Goal: Navigation & Orientation: Understand site structure

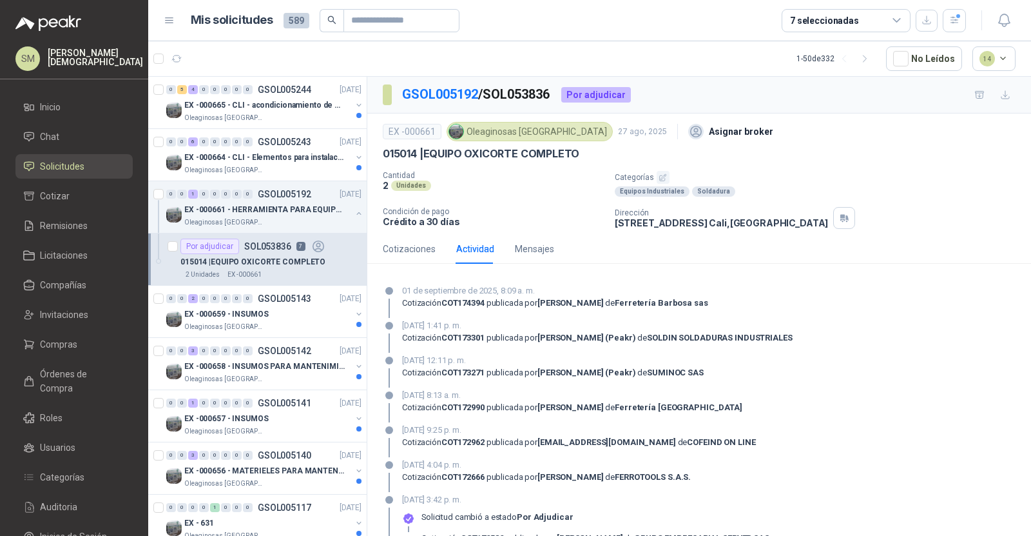
click at [52, 106] on span "Inicio" at bounding box center [50, 107] width 21 height 14
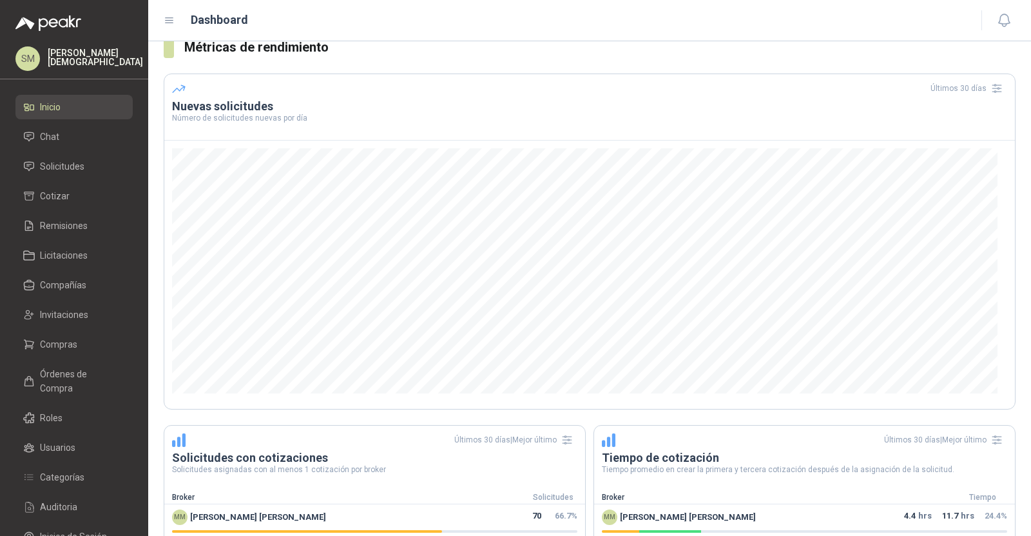
scroll to position [243, 0]
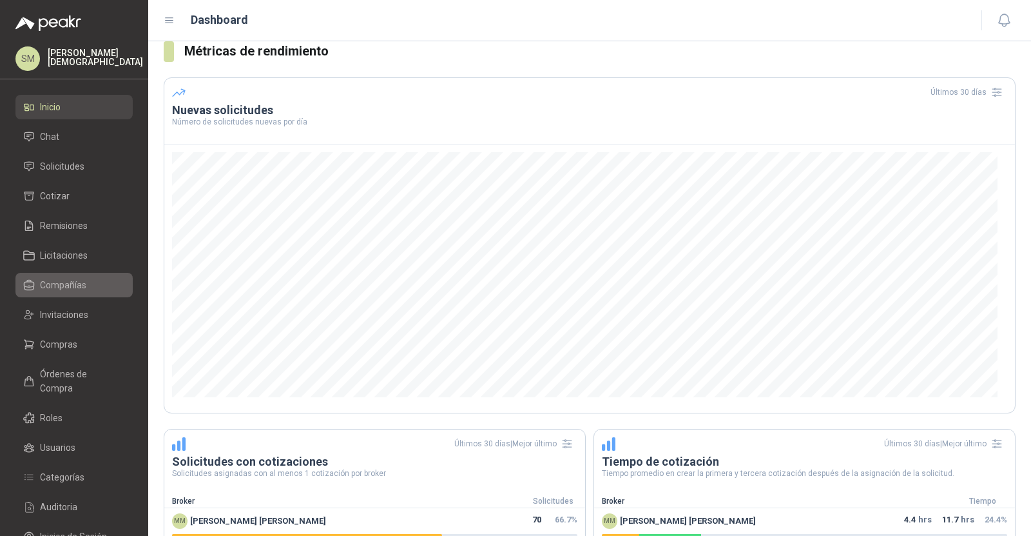
click at [111, 282] on li "Compañías" at bounding box center [74, 285] width 102 height 14
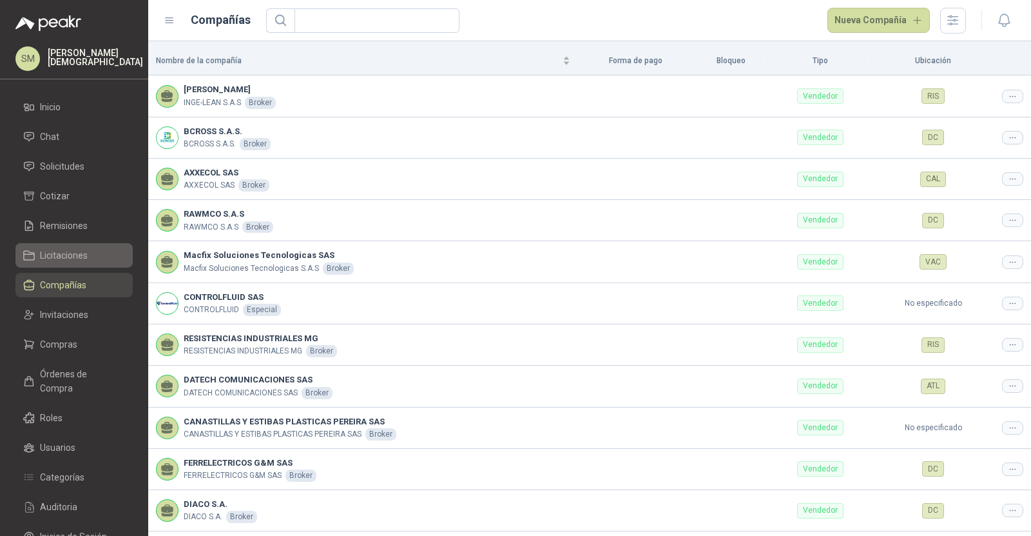
click at [44, 257] on span "Licitaciones" at bounding box center [64, 255] width 48 height 14
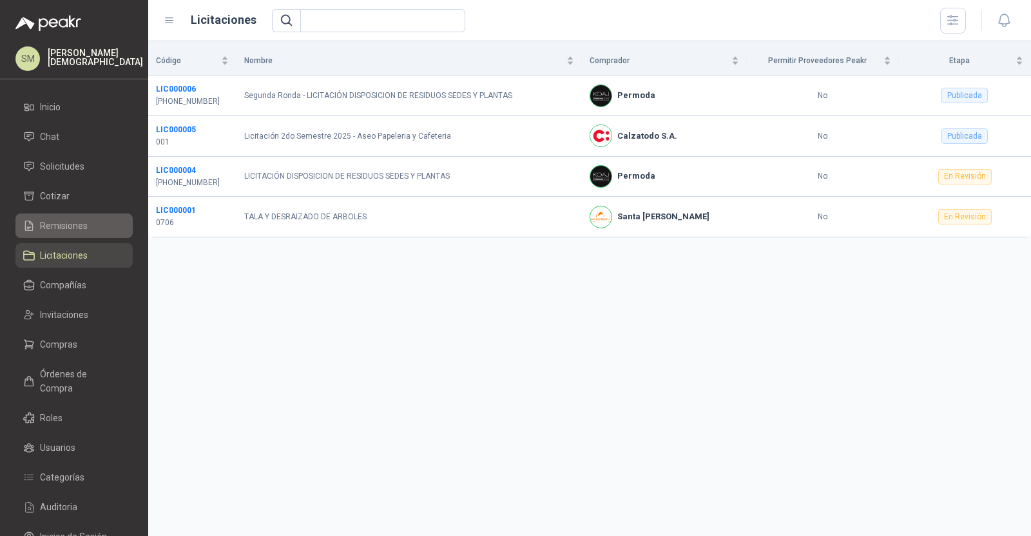
click at [66, 228] on span "Remisiones" at bounding box center [64, 225] width 48 height 14
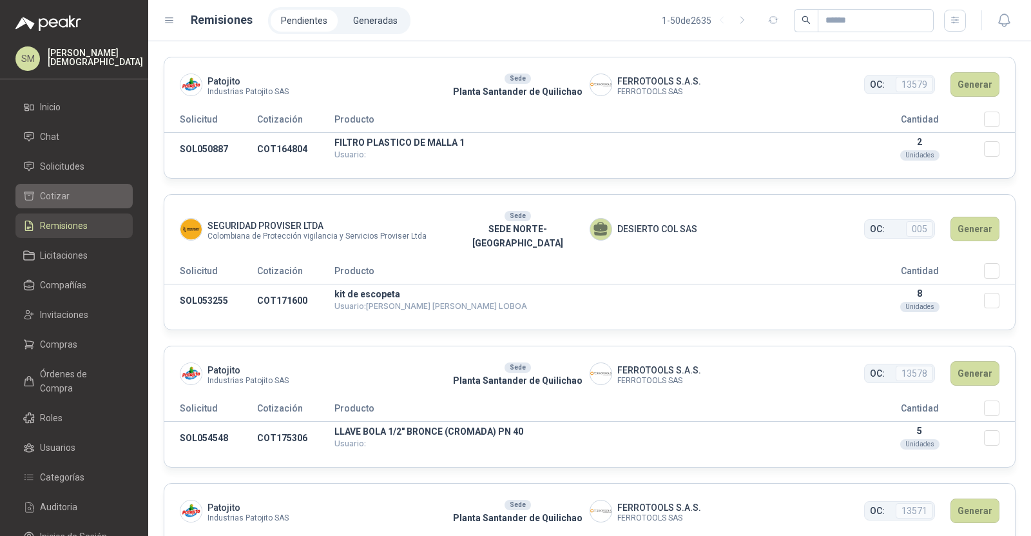
click at [90, 199] on li "Cotizar" at bounding box center [74, 196] width 102 height 14
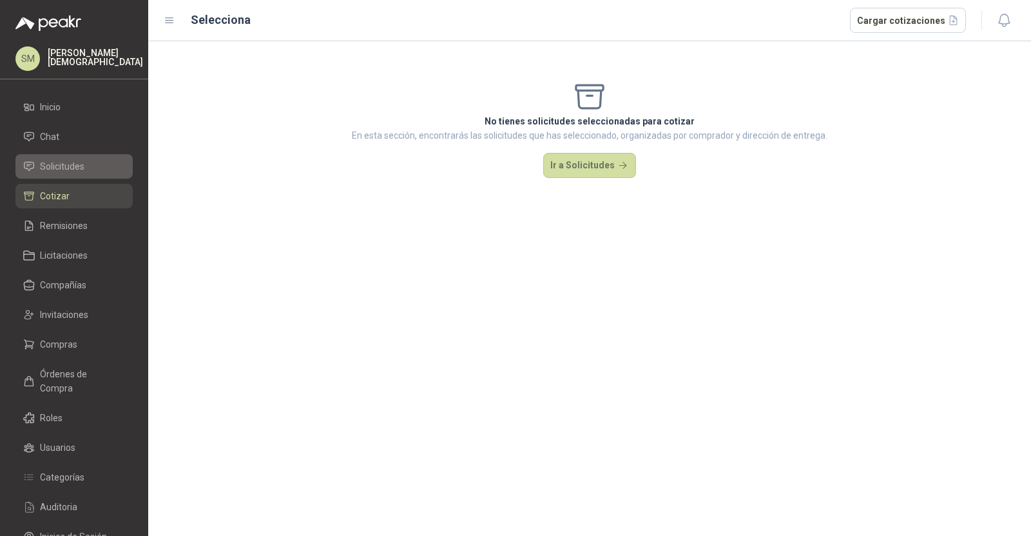
click at [90, 167] on li "Solicitudes" at bounding box center [74, 166] width 102 height 14
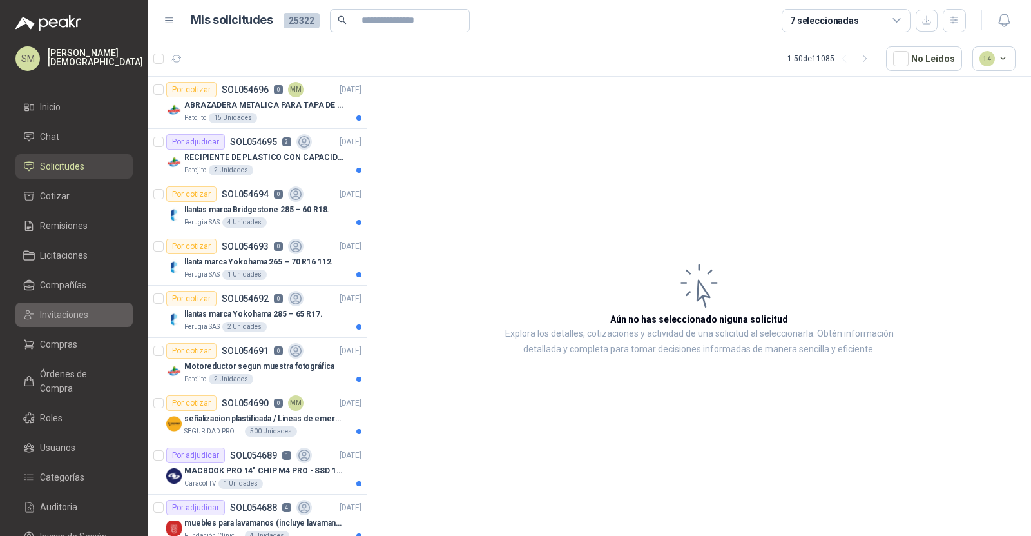
click at [71, 315] on span "Invitaciones" at bounding box center [64, 314] width 48 height 14
